Goal: Information Seeking & Learning: Check status

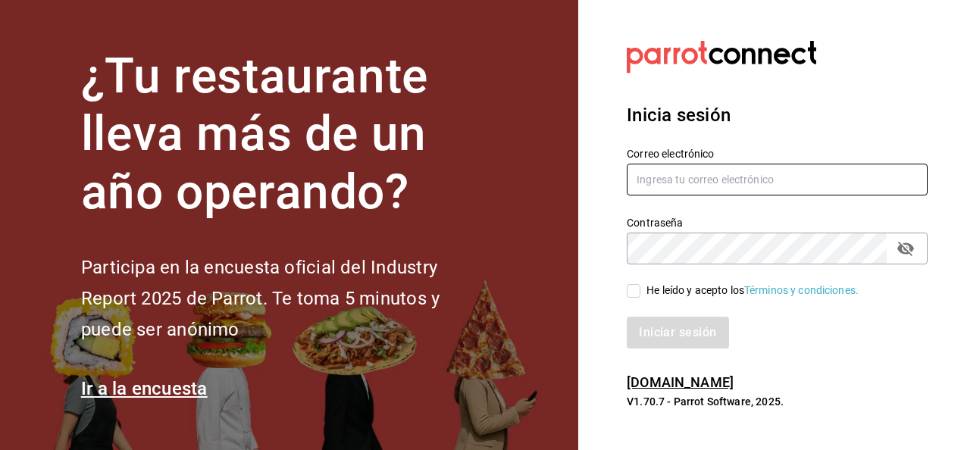
type input "oscar.vazquez@bav.mx"
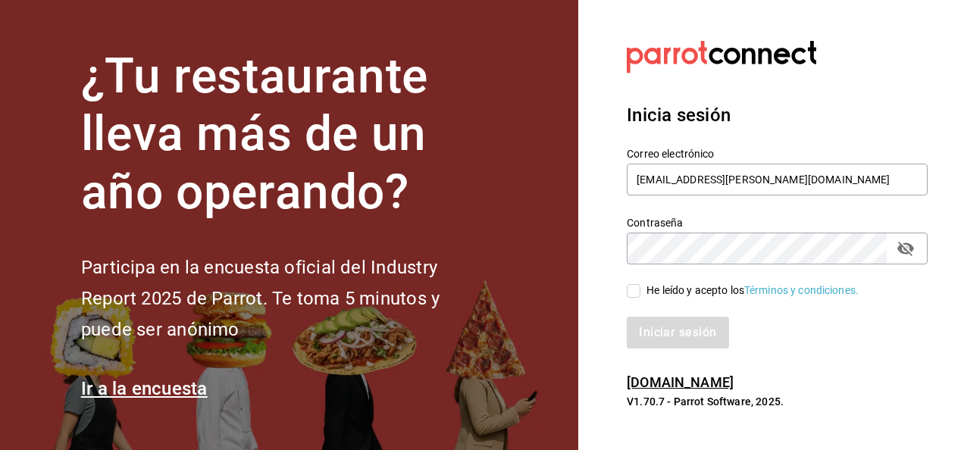
click at [640, 296] on input "He leído y acepto los Términos y condiciones." at bounding box center [634, 291] width 14 height 14
checkbox input "true"
click at [662, 334] on button "Iniciar sesión" at bounding box center [678, 333] width 103 height 32
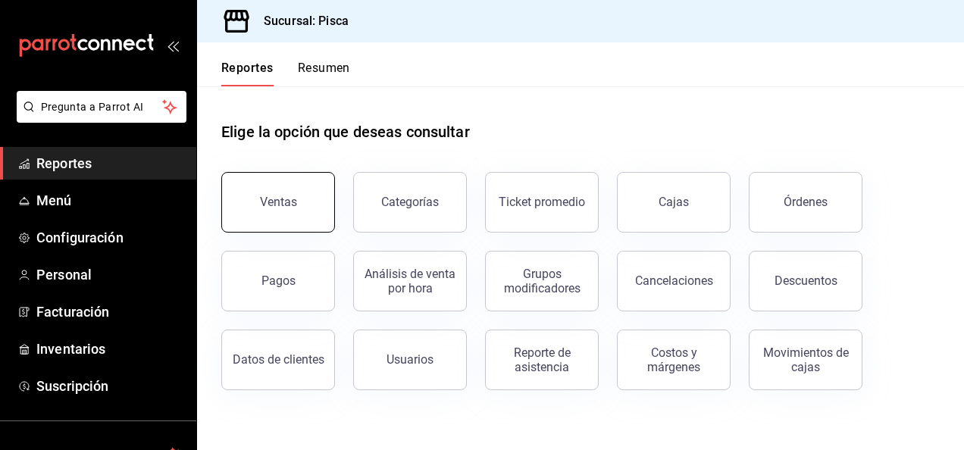
click at [279, 186] on button "Ventas" at bounding box center [278, 202] width 114 height 61
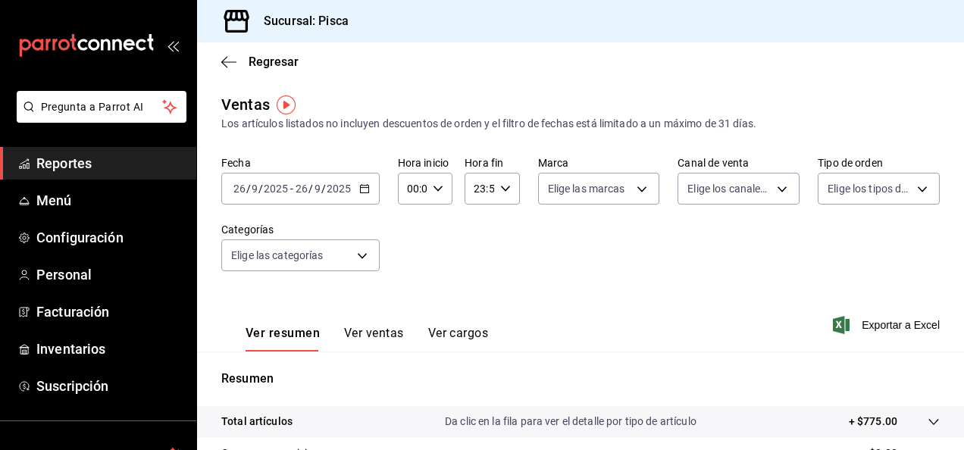
click at [363, 189] on icon "button" at bounding box center [364, 188] width 11 height 11
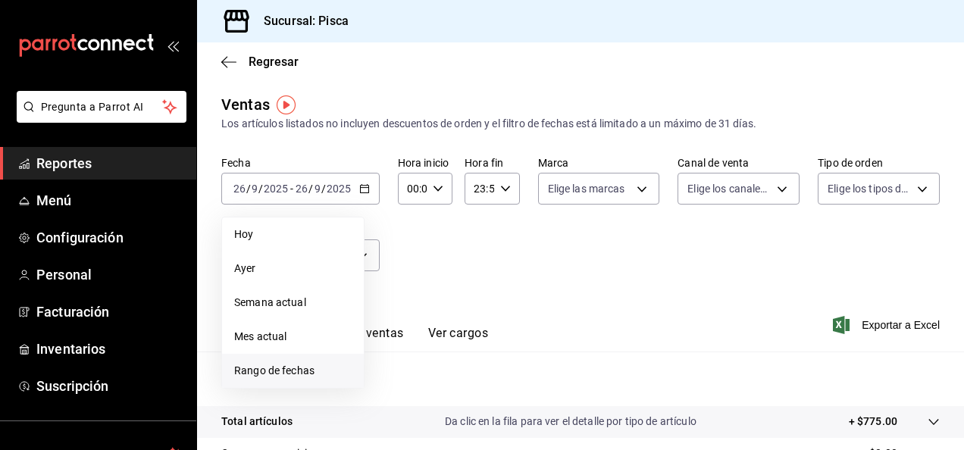
click at [287, 370] on span "Rango de fechas" at bounding box center [293, 371] width 118 height 16
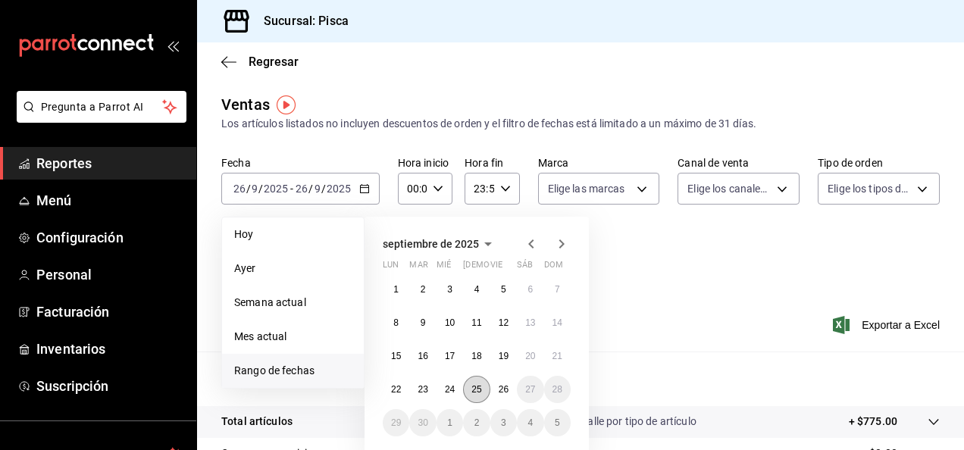
click at [477, 393] on abbr "25" at bounding box center [477, 389] width 10 height 11
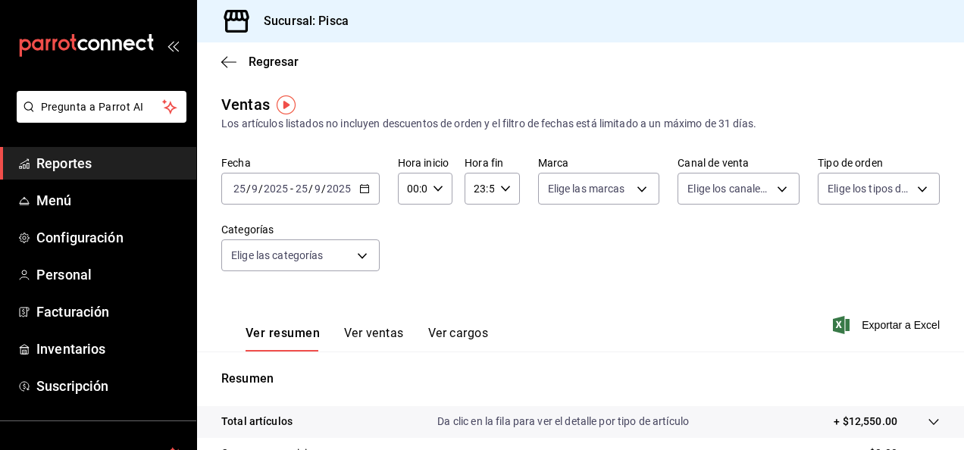
click at [710, 284] on div "Fecha [DATE] [DATE] - [DATE] [DATE] Hora inicio 00:00 Hora inicio Hora fin 23:5…" at bounding box center [580, 222] width 719 height 133
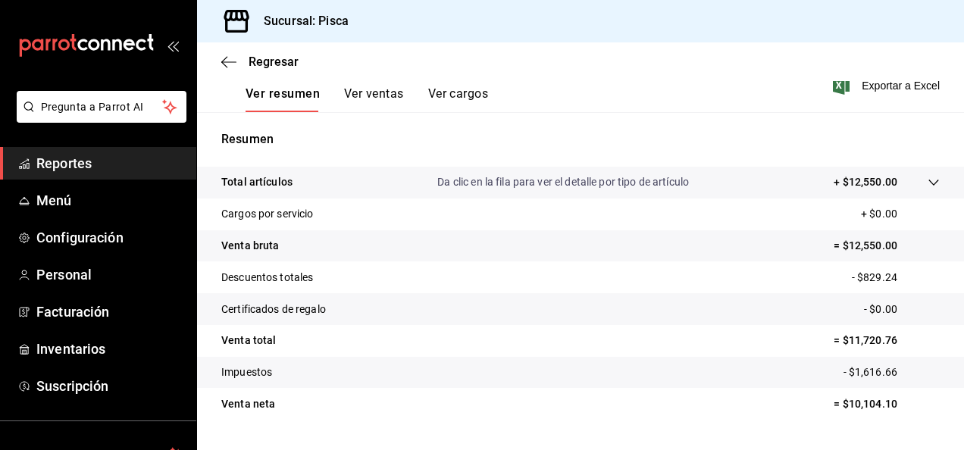
scroll to position [276, 0]
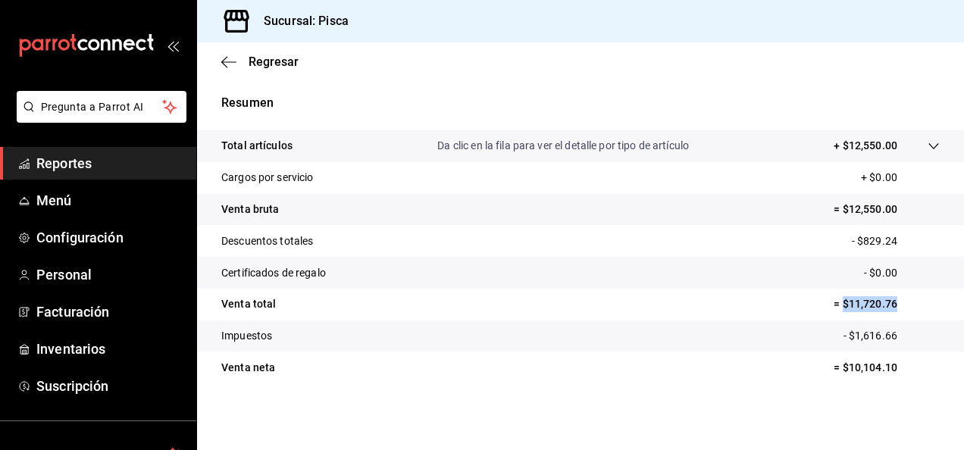
drag, startPoint x: 832, startPoint y: 308, endPoint x: 895, endPoint y: 306, distance: 62.9
click at [895, 306] on p "= $11,720.76" at bounding box center [887, 304] width 106 height 16
copy p "$11,720.76"
